Goal: Task Accomplishment & Management: Complete application form

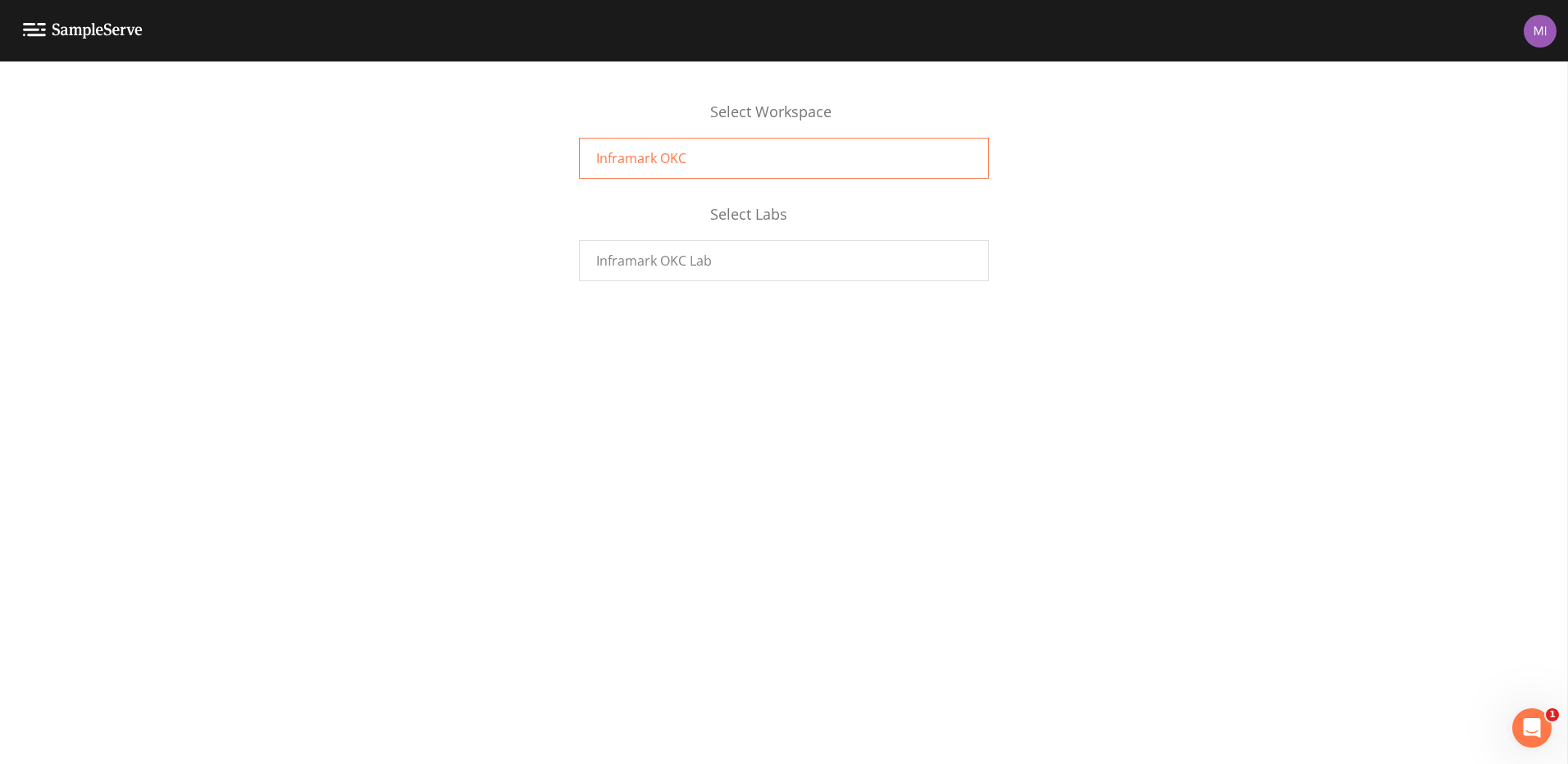
drag, startPoint x: 703, startPoint y: 158, endPoint x: 707, endPoint y: 168, distance: 10.8
click at [706, 159] on div "Inframark OKC" at bounding box center [784, 158] width 410 height 41
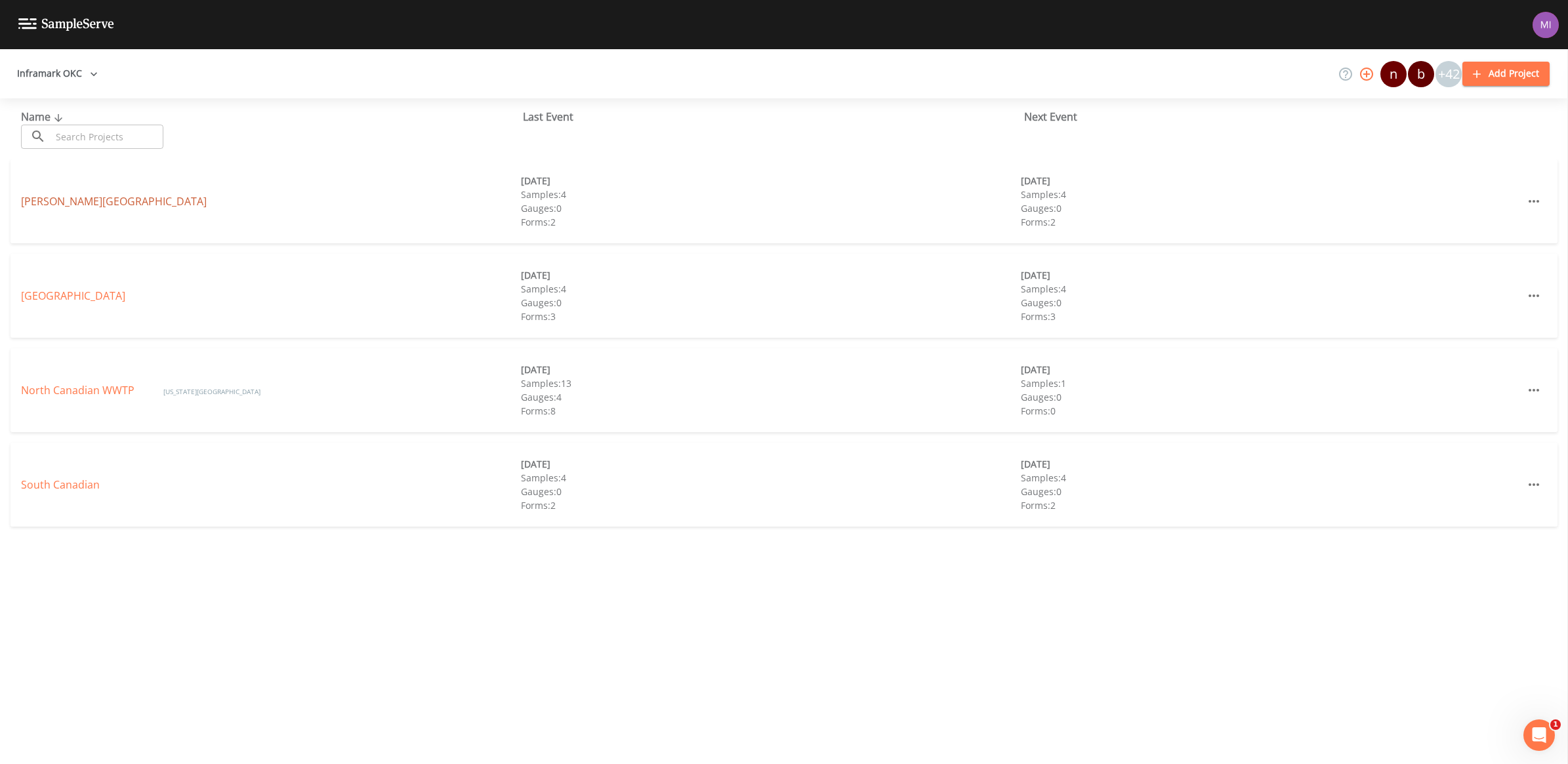
click at [60, 202] on link "[PERSON_NAME][GEOGRAPHIC_DATA]" at bounding box center [113, 201] width 186 height 15
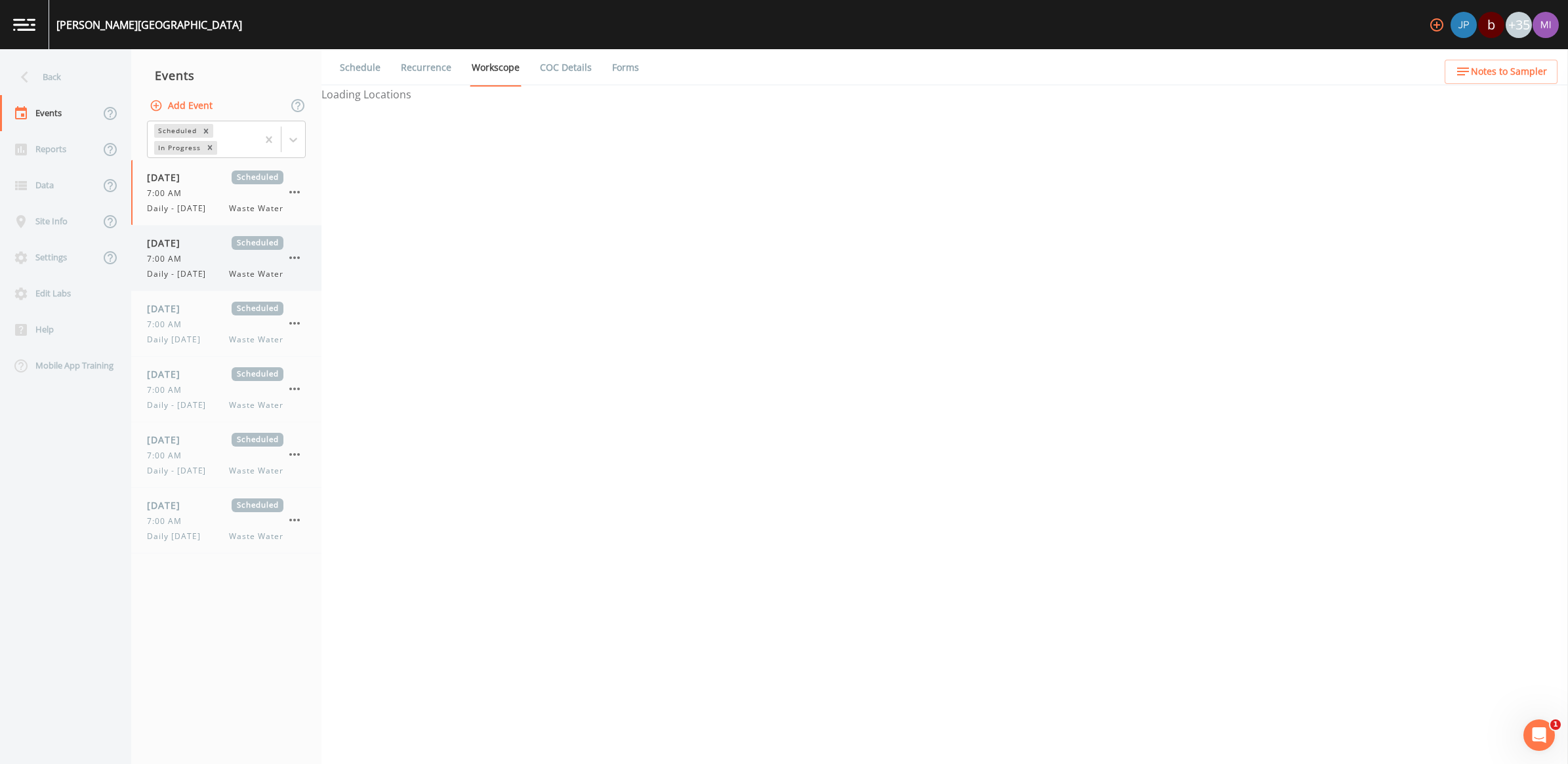
select select "b6a3c313-748b-4795-a028-792ad310bd60"
select select "092b3f94-5697-4c94-9891-da161916fdbb"
select select "b6a3c313-748b-4795-a028-792ad310bd60"
select select "092b3f94-5697-4c94-9891-da161916fdbb"
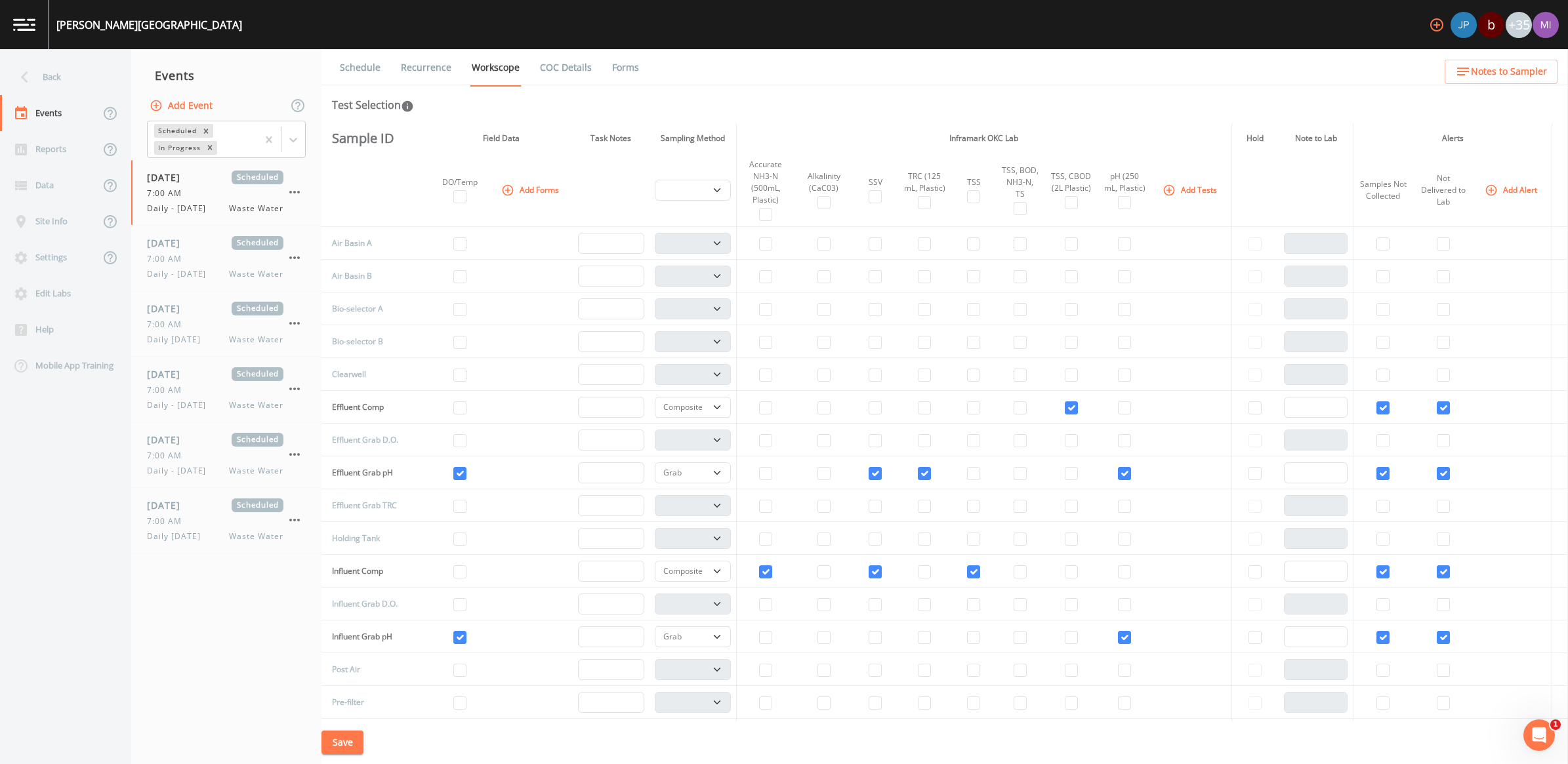
click at [192, 105] on button "Add Event" at bounding box center [182, 106] width 71 height 25
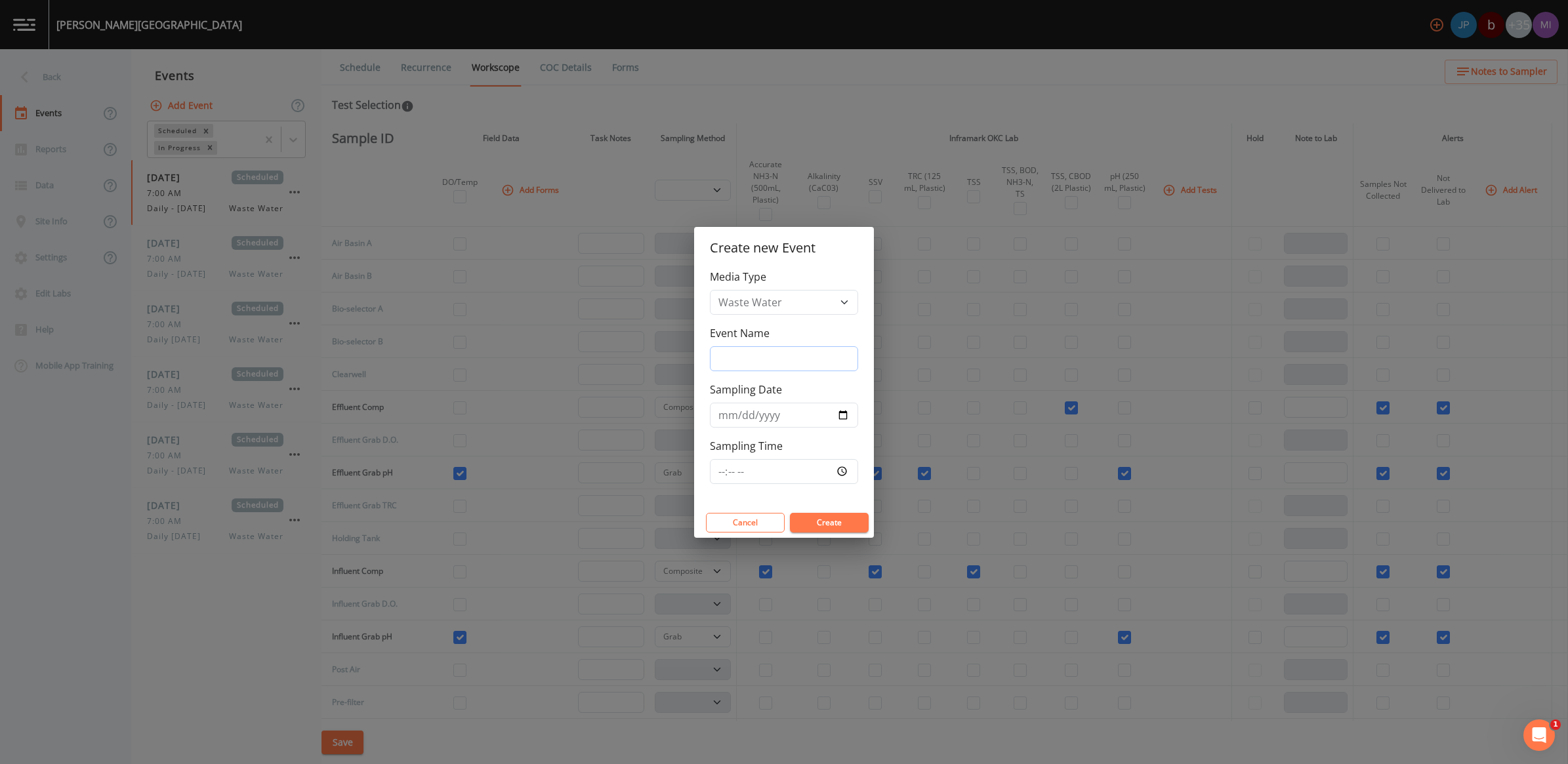
click at [745, 361] on input "Event Name" at bounding box center [784, 359] width 149 height 25
type input "Daily [DATE]"
click at [843, 414] on input "Sampling Date" at bounding box center [784, 415] width 149 height 25
type input "[DATE]"
click at [841, 468] on input "Sampling Time" at bounding box center [784, 472] width 149 height 25
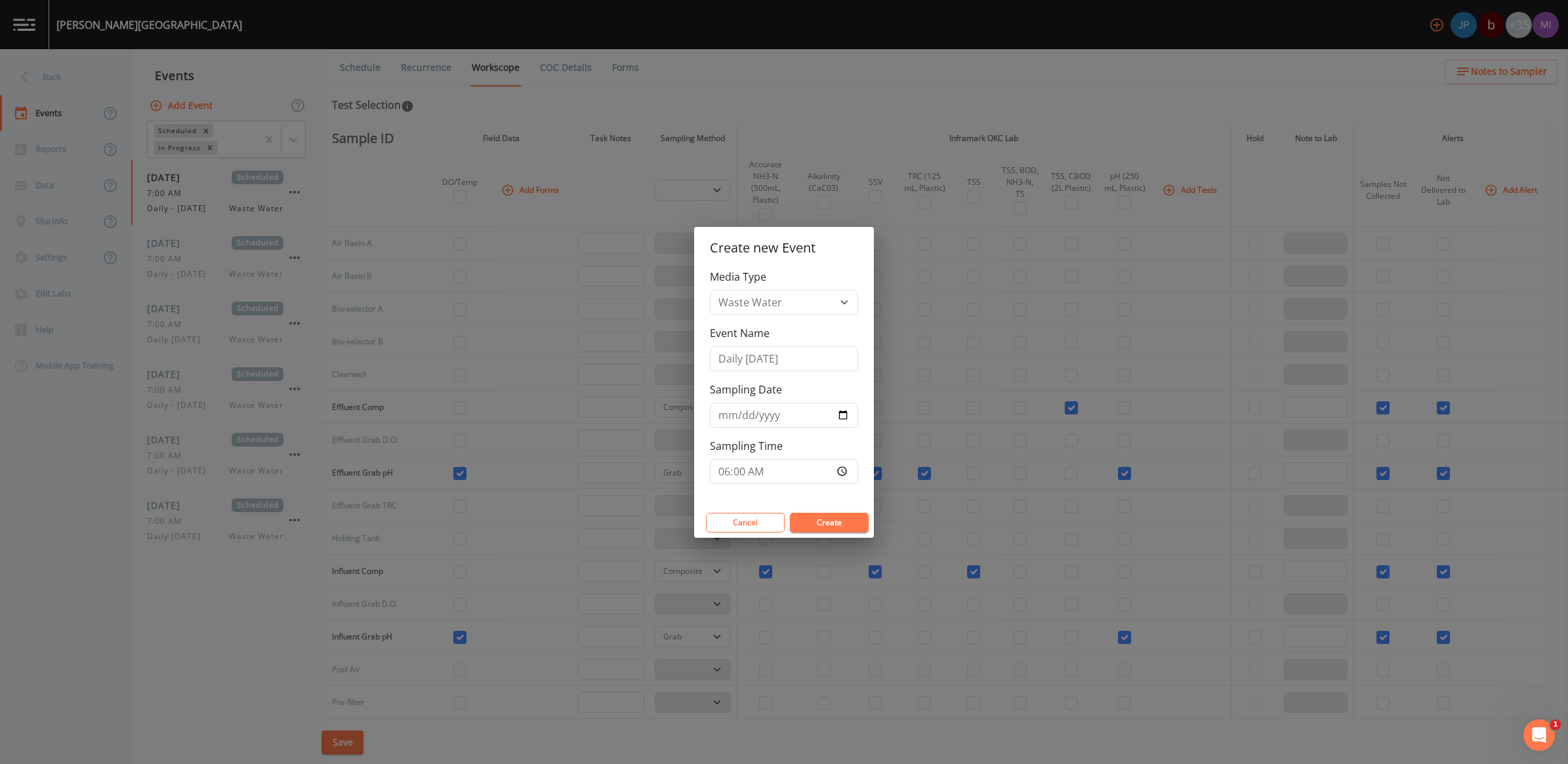
type input "06:00"
click at [841, 517] on button "Create" at bounding box center [829, 522] width 79 height 20
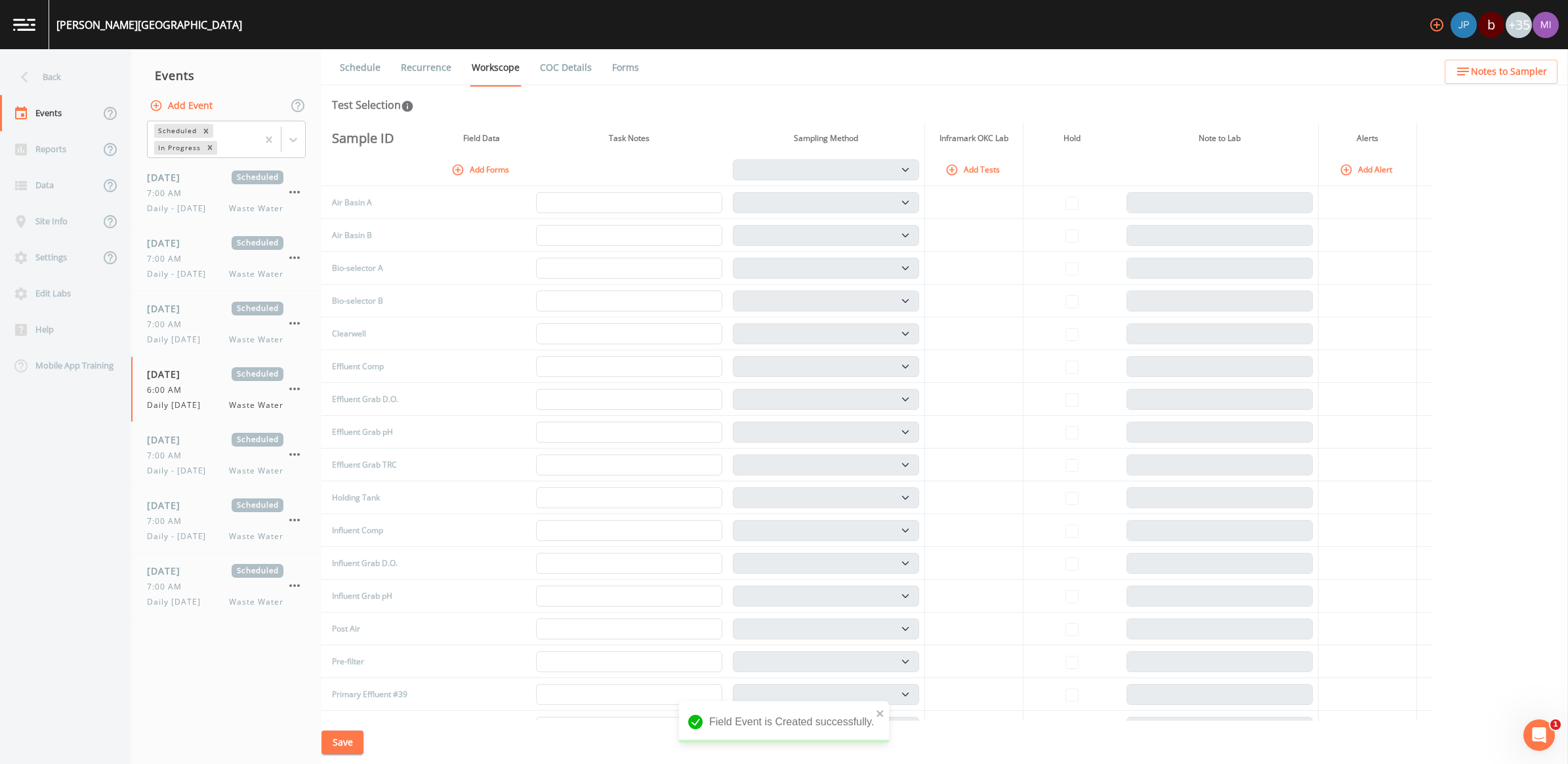
click at [353, 70] on link "Schedule" at bounding box center [360, 68] width 45 height 37
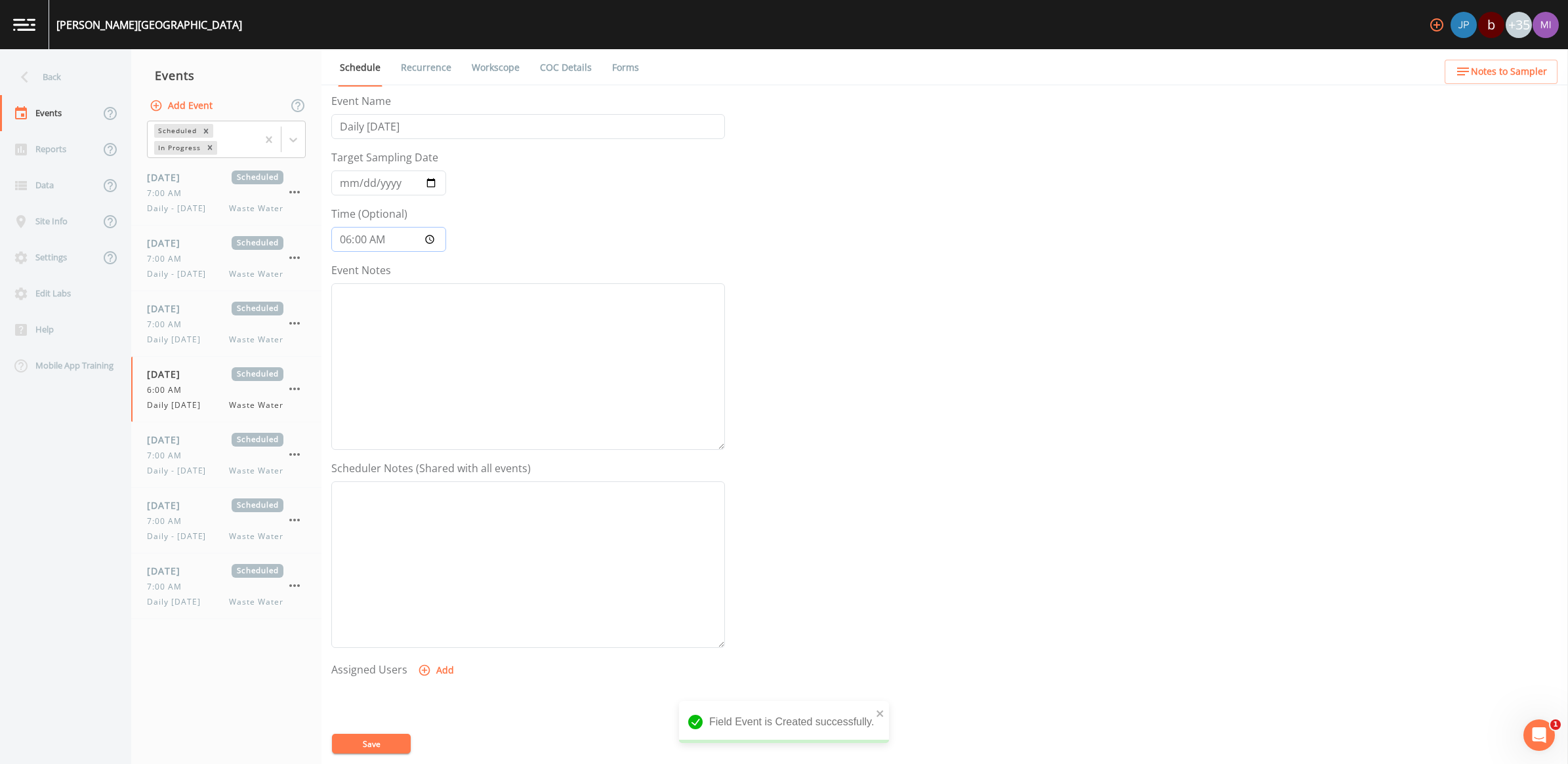
click at [430, 238] on input "06:00:00" at bounding box center [388, 239] width 115 height 25
type input "07:00"
click at [553, 233] on form "Event Name Daily [DATE] Target Sampling Date [DATE] Time (Optional) 07:00 Event…" at bounding box center [527, 456] width 393 height 727
click at [378, 734] on button "Save" at bounding box center [371, 744] width 79 height 20
click at [407, 65] on link "Recurrence" at bounding box center [426, 68] width 55 height 37
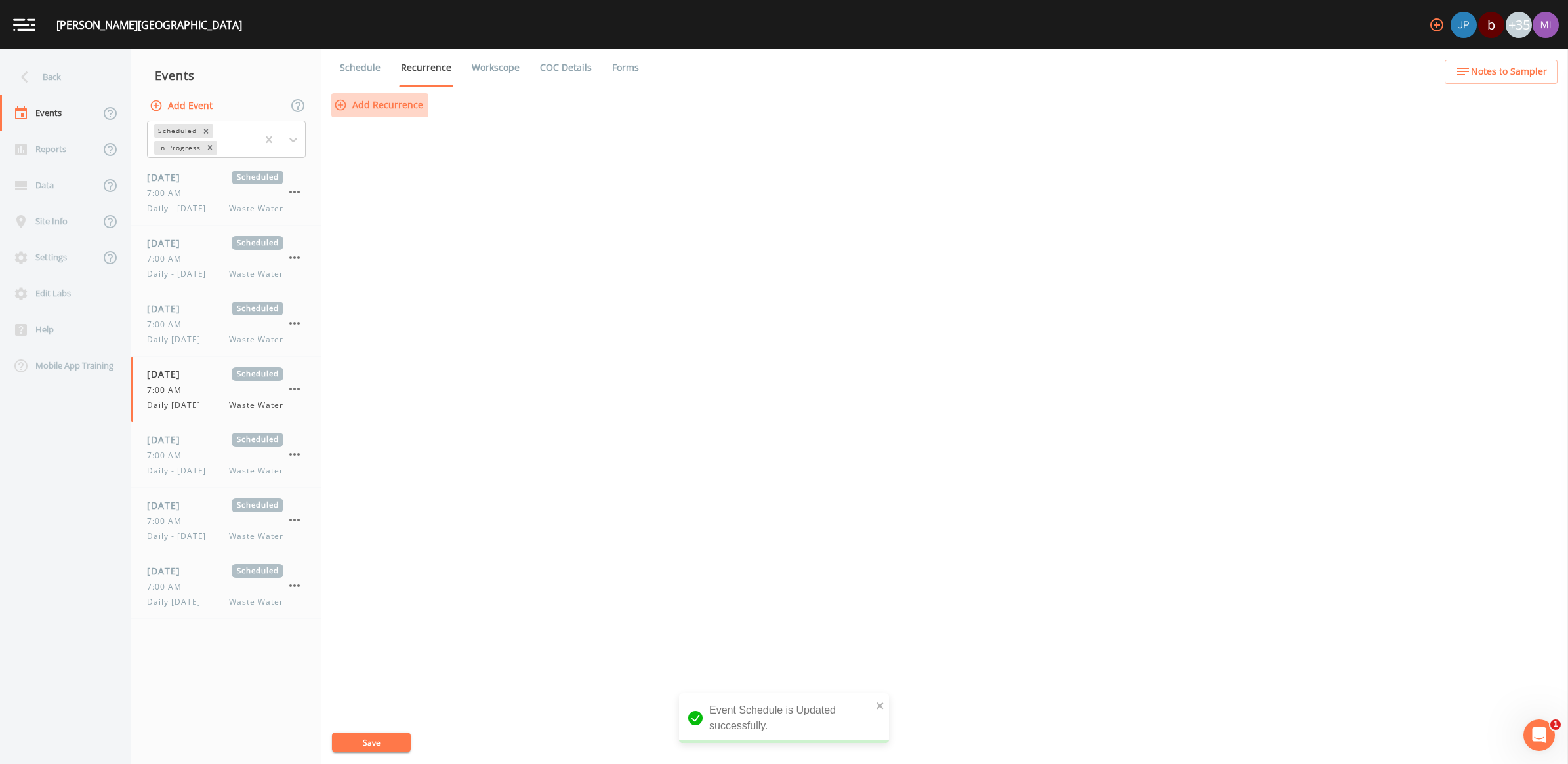
click at [397, 105] on button "Add Recurrence" at bounding box center [379, 105] width 97 height 25
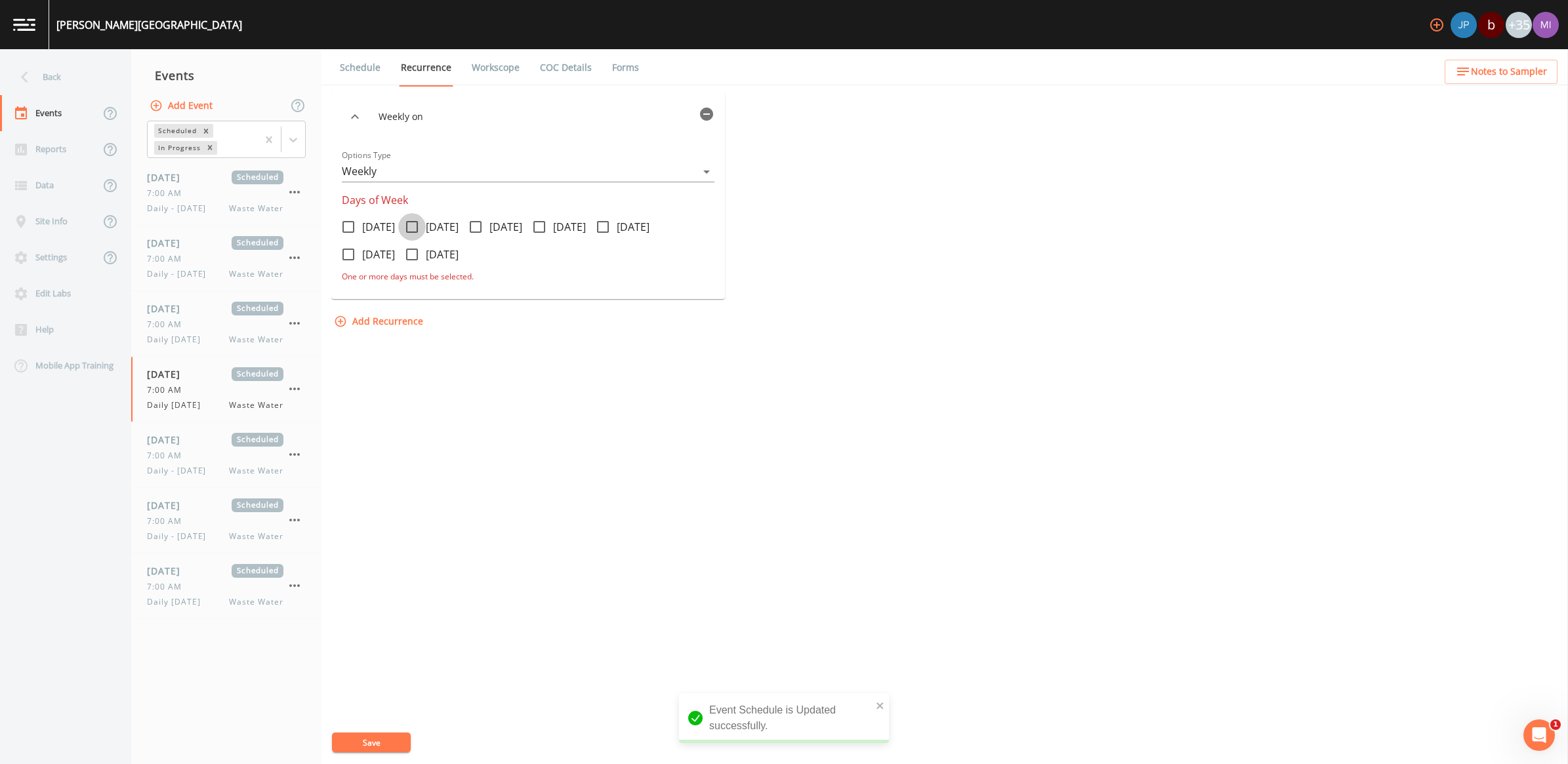
click at [424, 218] on span at bounding box center [412, 227] width 28 height 28
click at [411, 218] on input "[DATE]" at bounding box center [404, 219] width 13 height 13
checkbox input "true"
click at [351, 738] on button "Save" at bounding box center [371, 742] width 79 height 20
click at [484, 66] on link "Workscope" at bounding box center [495, 68] width 52 height 37
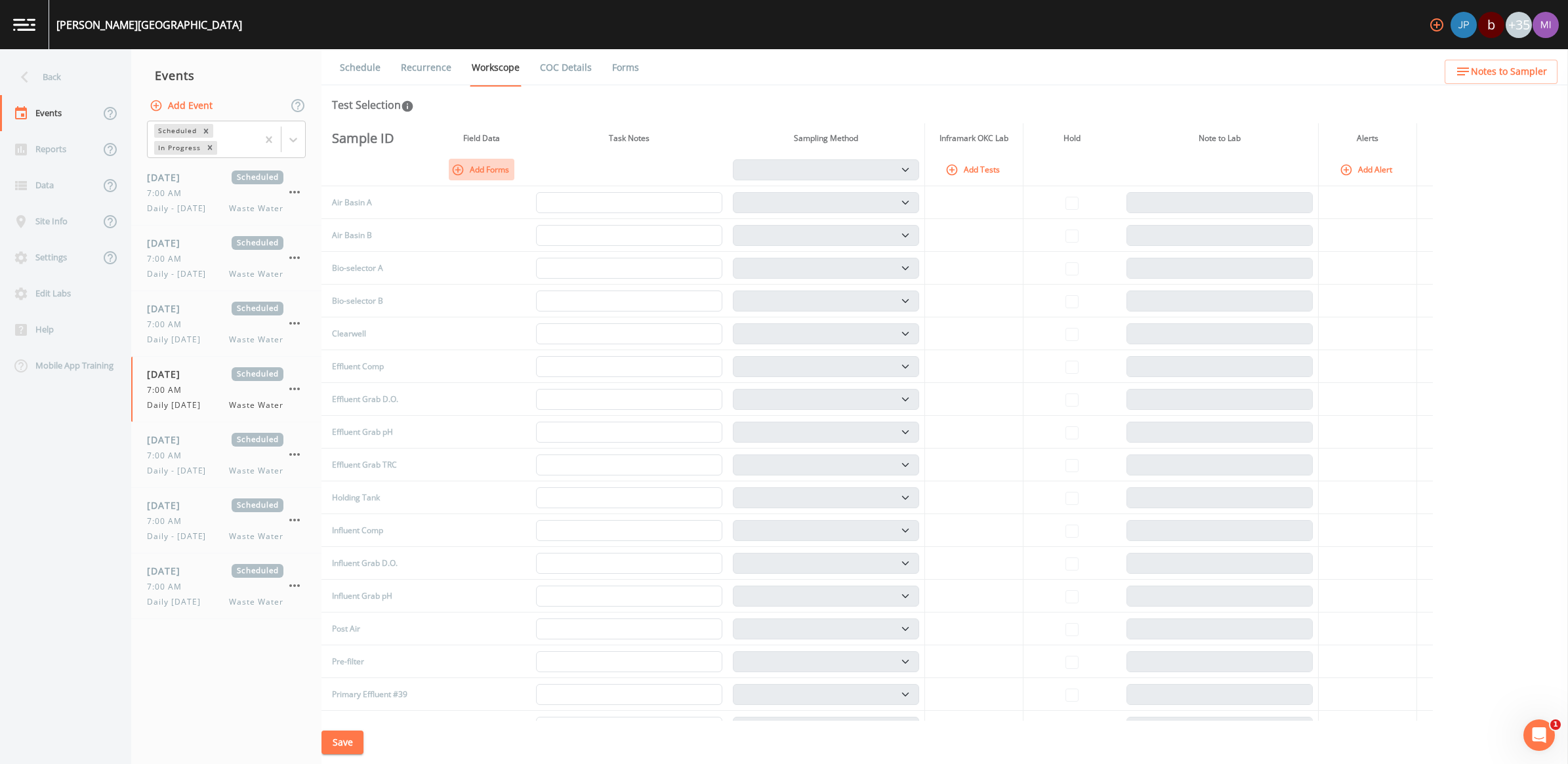
click at [456, 172] on icon "button" at bounding box center [457, 169] width 13 height 13
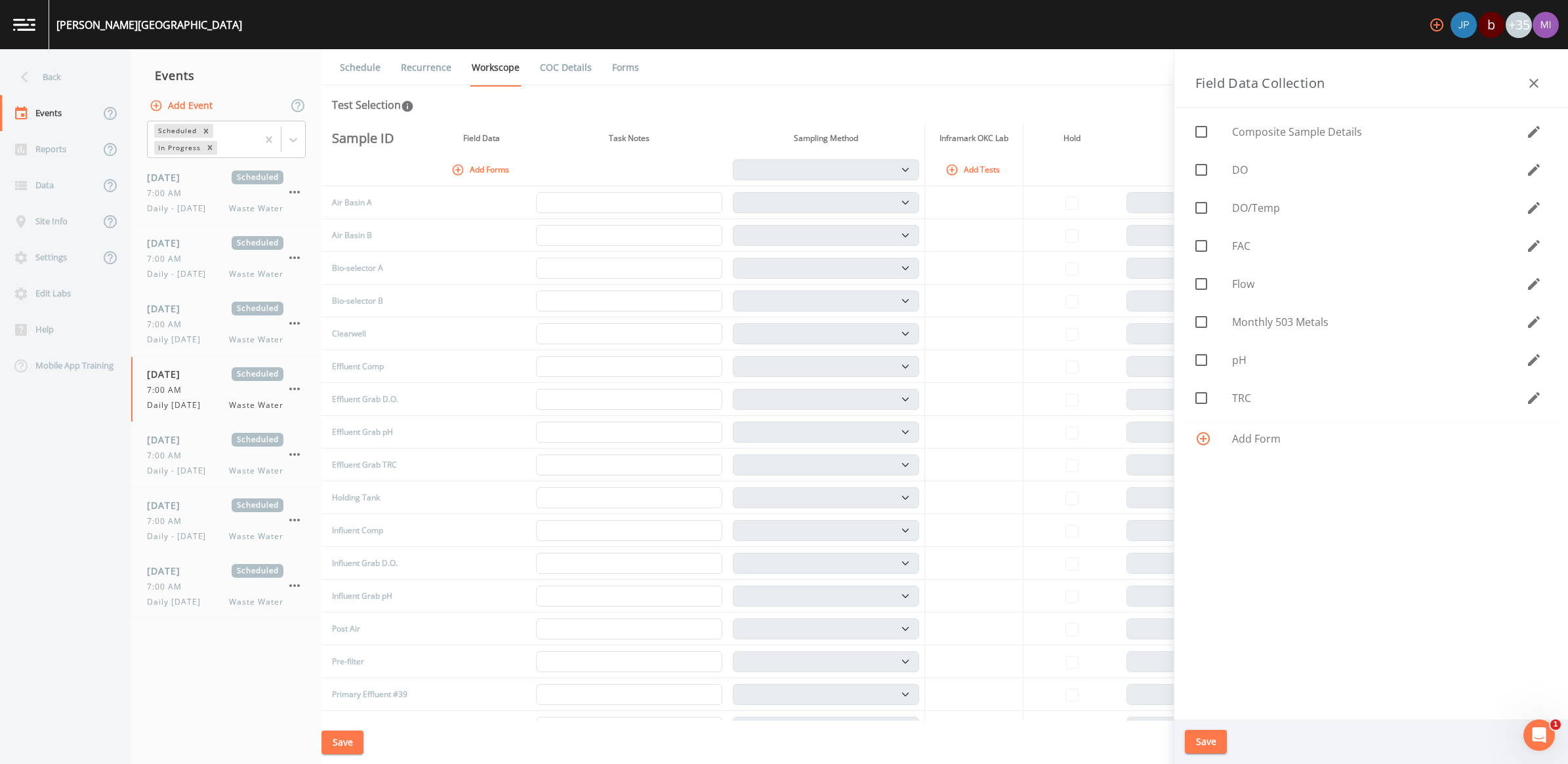
click at [1229, 205] on div at bounding box center [1214, 208] width 37 height 28
checkbox input "true"
click at [1245, 289] on span "Flow" at bounding box center [1379, 284] width 294 height 15
checkbox input "true"
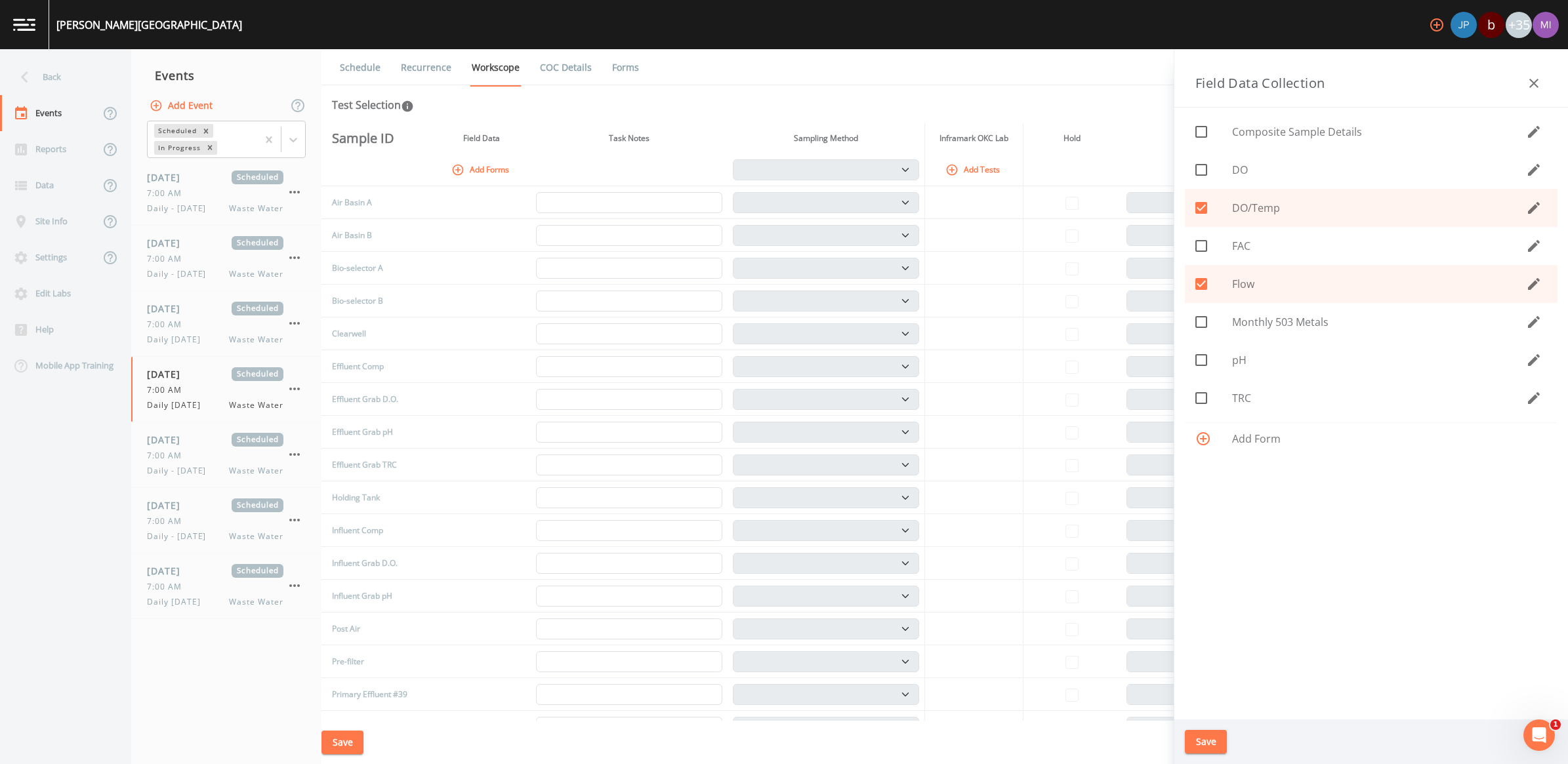
click at [1232, 395] on span "TRC" at bounding box center [1379, 398] width 294 height 15
checkbox input "true"
click at [1202, 739] on button "Save" at bounding box center [1205, 742] width 42 height 25
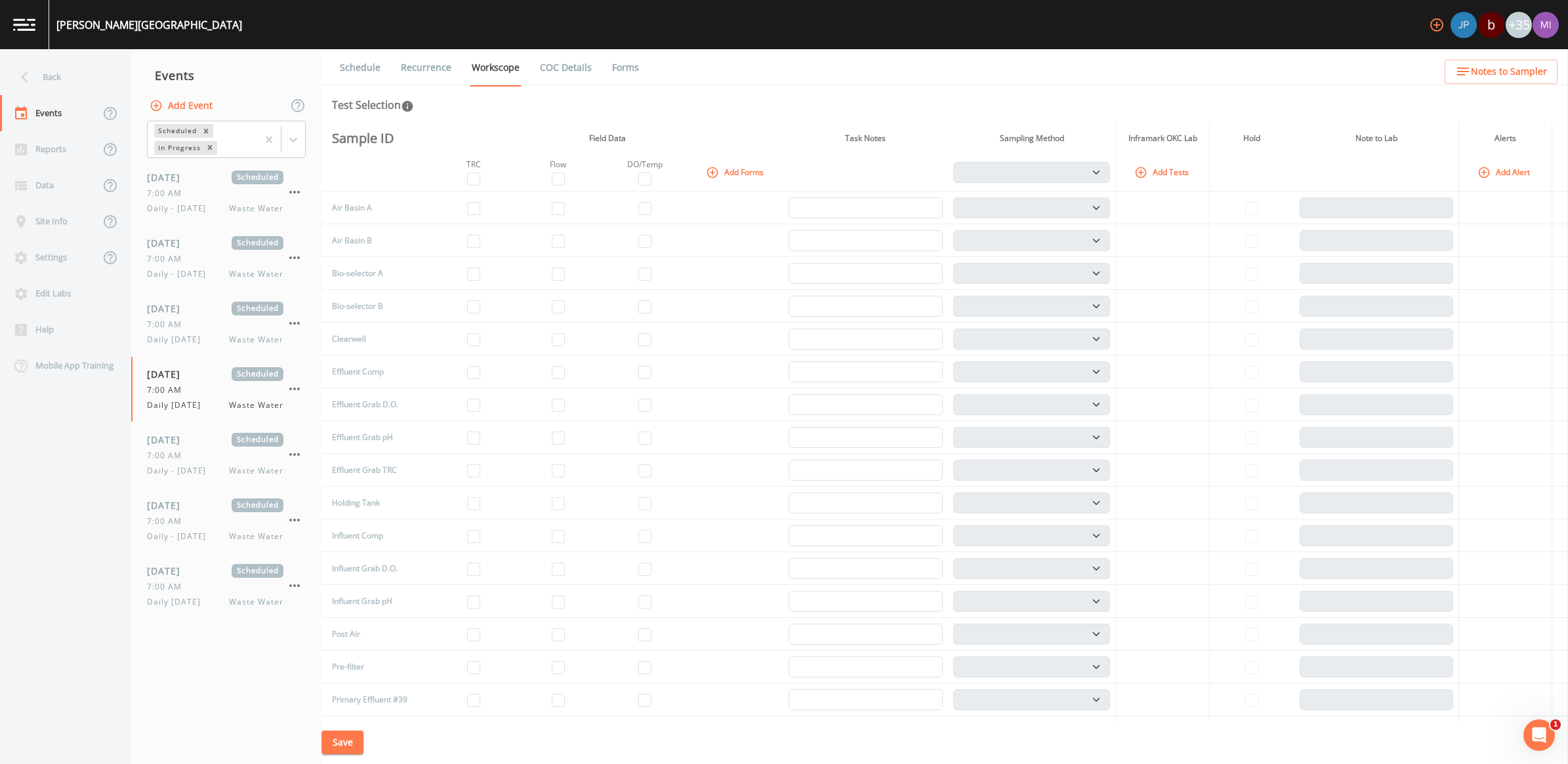
click at [1158, 175] on button "Add Tests" at bounding box center [1162, 172] width 62 height 22
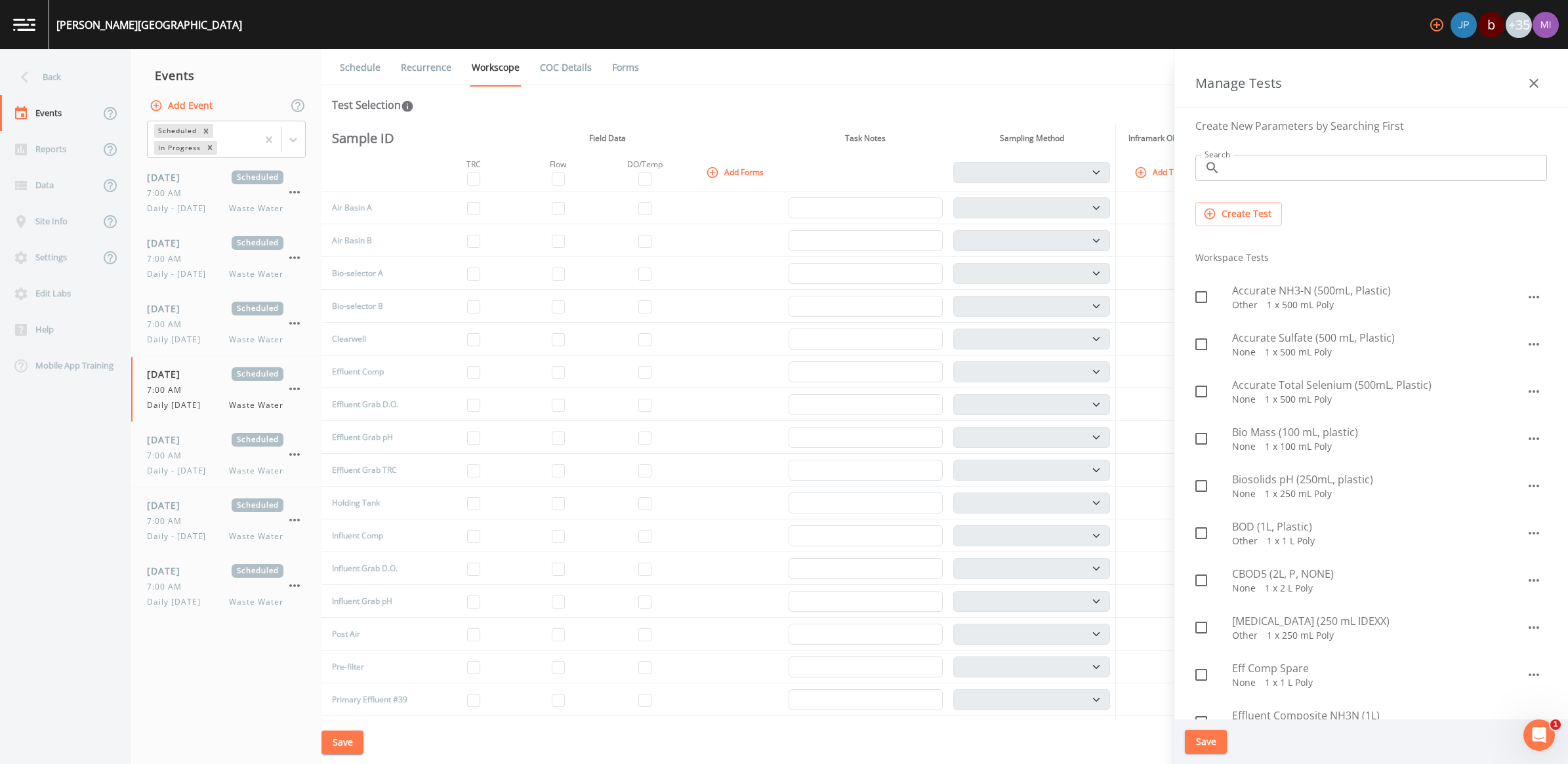
click at [1266, 158] on input "Search" at bounding box center [1386, 168] width 322 height 26
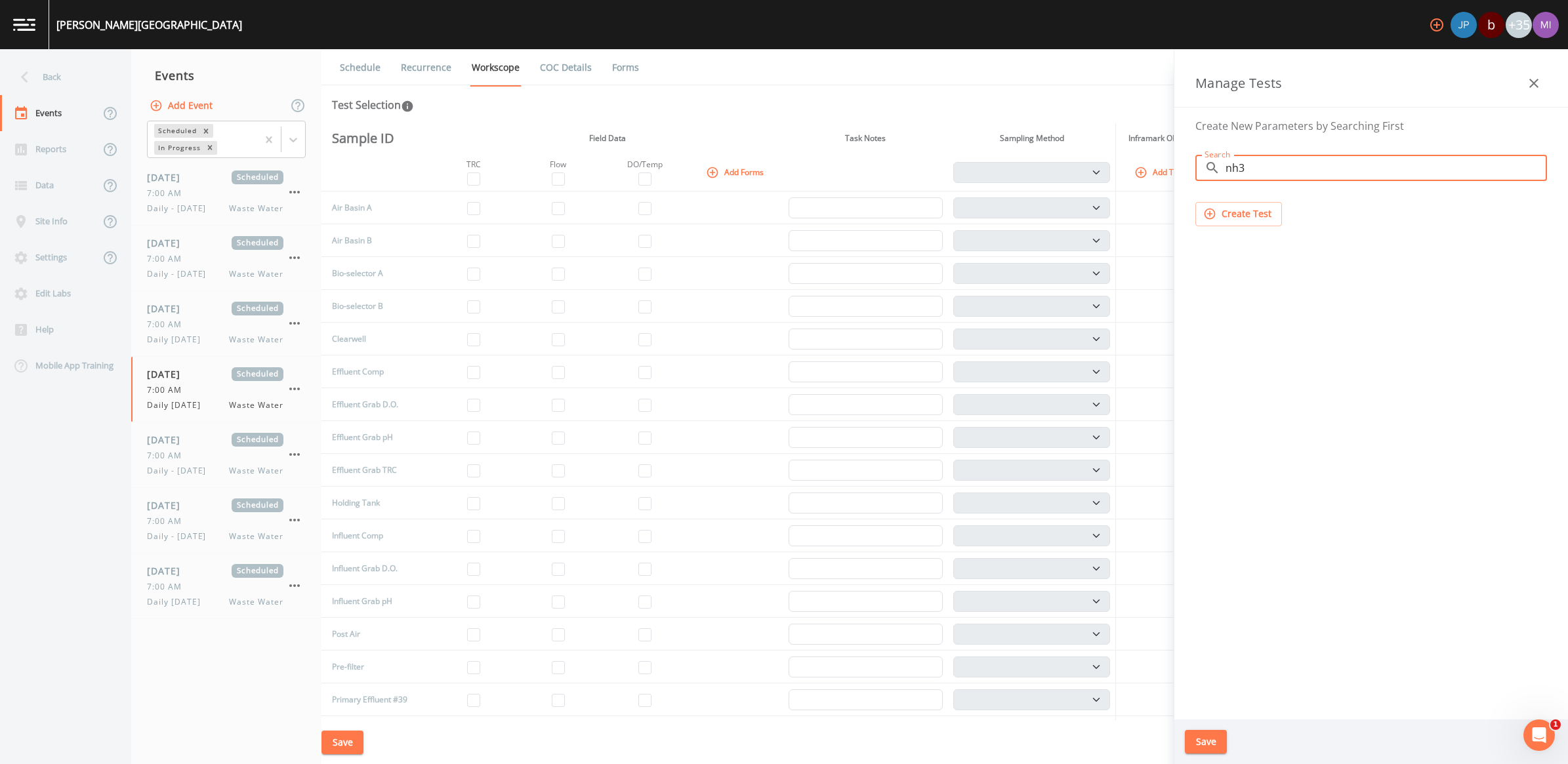
click at [1244, 171] on input "nh3" at bounding box center [1386, 168] width 322 height 26
type input "n"
type input "b"
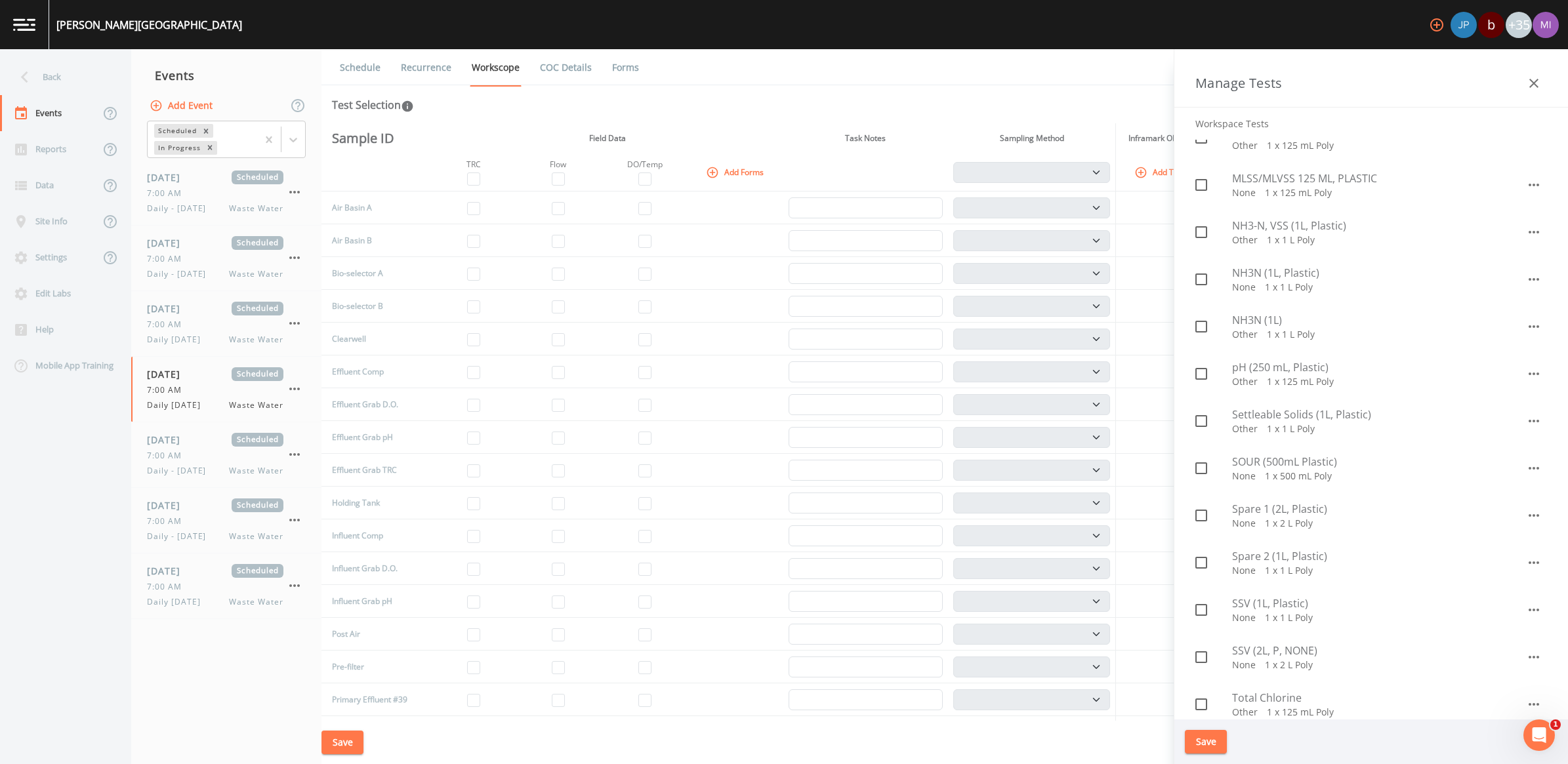
scroll to position [738, 0]
